Goal: Communication & Community: Participate in discussion

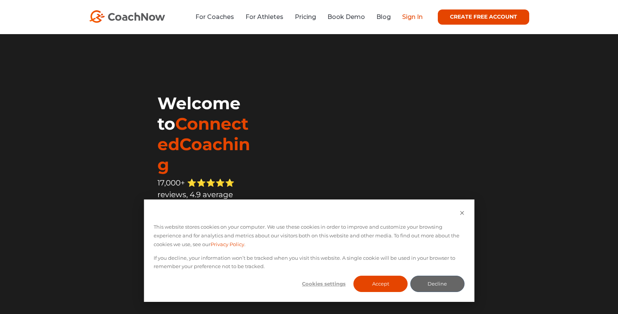
click at [407, 15] on link "Sign In" at bounding box center [412, 16] width 20 height 7
click at [377, 284] on button "Accept" at bounding box center [381, 284] width 54 height 16
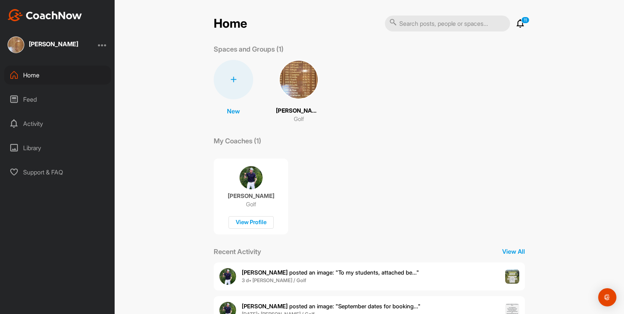
click at [362, 273] on span "steven t. posted an image : " To my students, attached be... "" at bounding box center [330, 272] width 177 height 7
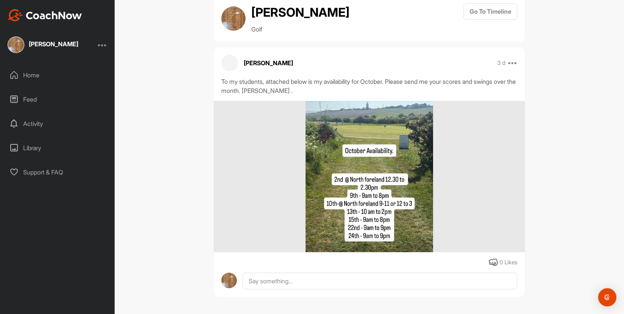
scroll to position [20, 0]
click at [313, 278] on textarea at bounding box center [379, 310] width 275 height 76
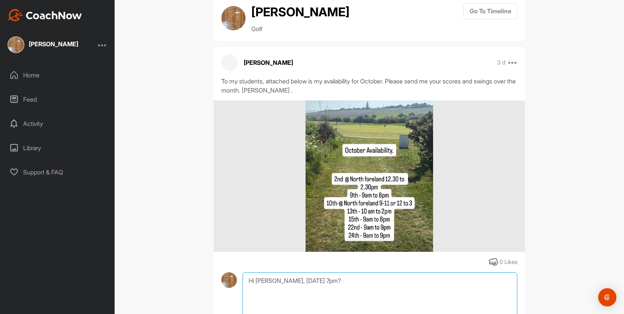
scroll to position [33, 0]
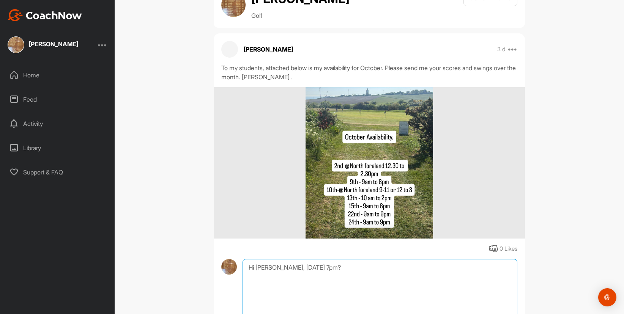
click at [351, 273] on textarea "Hi Steve, 15th Oct 7pm?" at bounding box center [379, 297] width 275 height 76
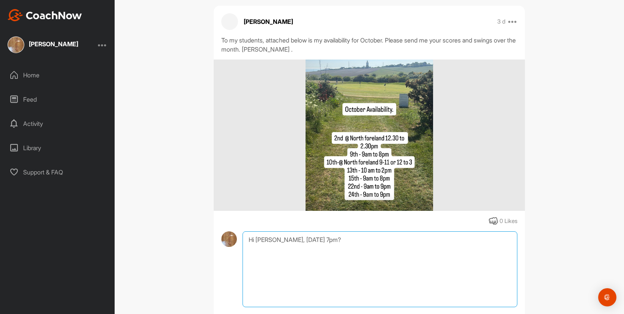
scroll to position [107, 0]
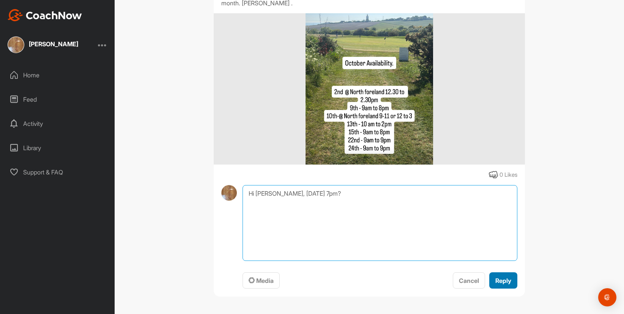
type textarea "Hi Steve, 15th Oct 7pm?"
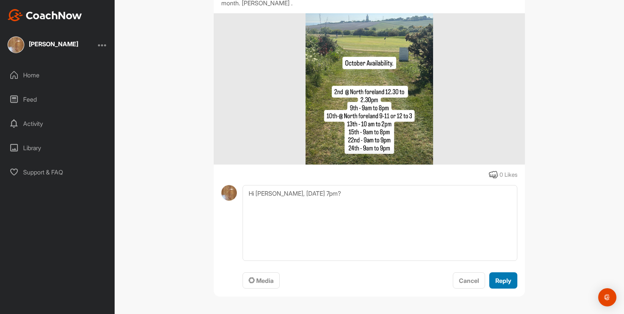
click at [501, 281] on span "Reply" at bounding box center [503, 281] width 16 height 8
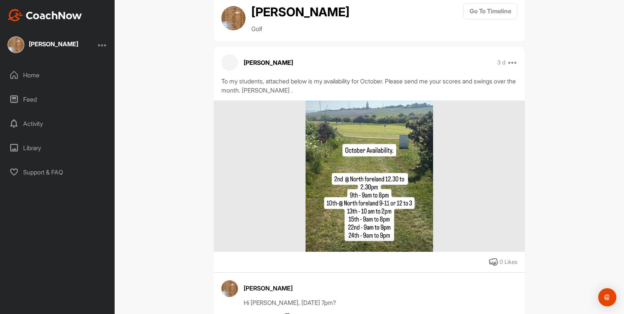
scroll to position [77, 0]
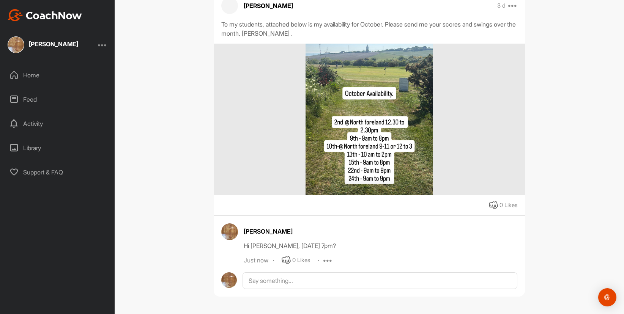
click at [39, 148] on div "Library" at bounding box center [57, 148] width 107 height 19
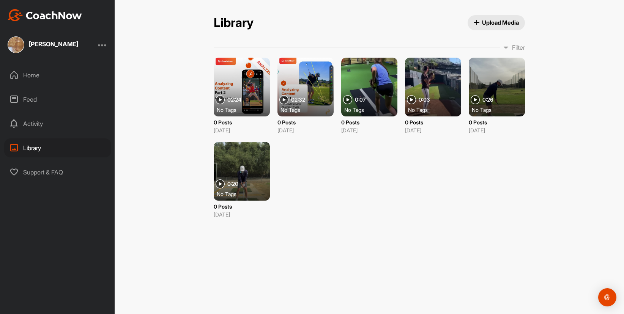
click at [39, 41] on div "Jason Williams" at bounding box center [53, 44] width 49 height 6
click at [41, 46] on div "Jason Williams" at bounding box center [53, 44] width 49 height 6
click at [108, 45] on div "Jason Williams" at bounding box center [57, 44] width 115 height 17
click at [105, 46] on div at bounding box center [102, 44] width 9 height 9
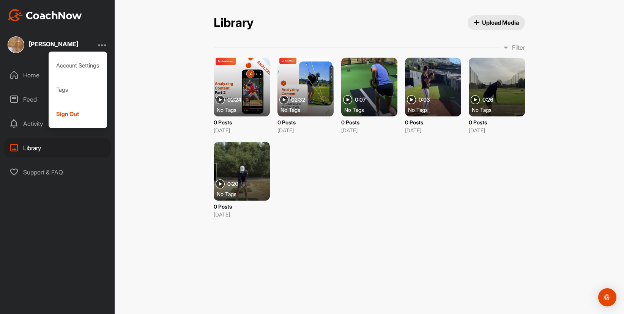
click at [23, 85] on div "Home Feed Activity Library Support & FAQ" at bounding box center [57, 124] width 115 height 116
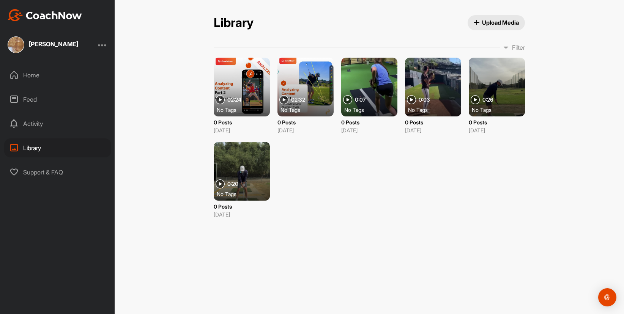
click at [25, 74] on div "Home" at bounding box center [57, 75] width 107 height 19
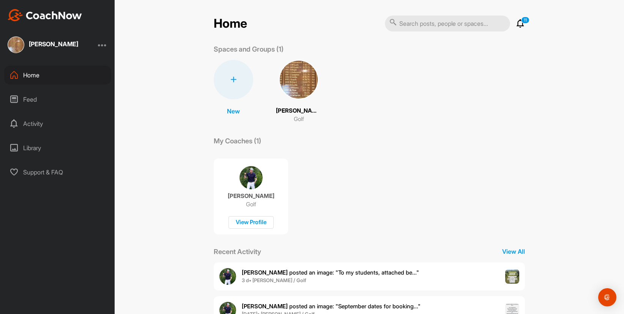
click at [298, 77] on img at bounding box center [298, 79] width 39 height 39
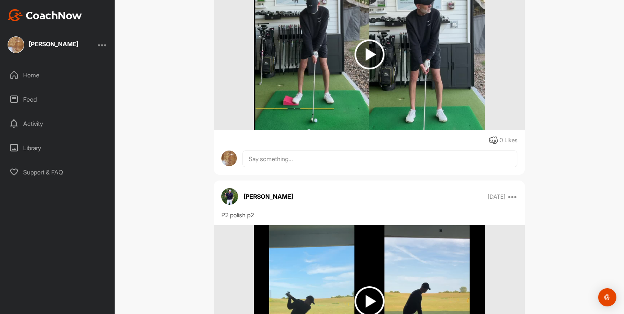
scroll to position [1661, 0]
